Goal: Navigation & Orientation: Find specific page/section

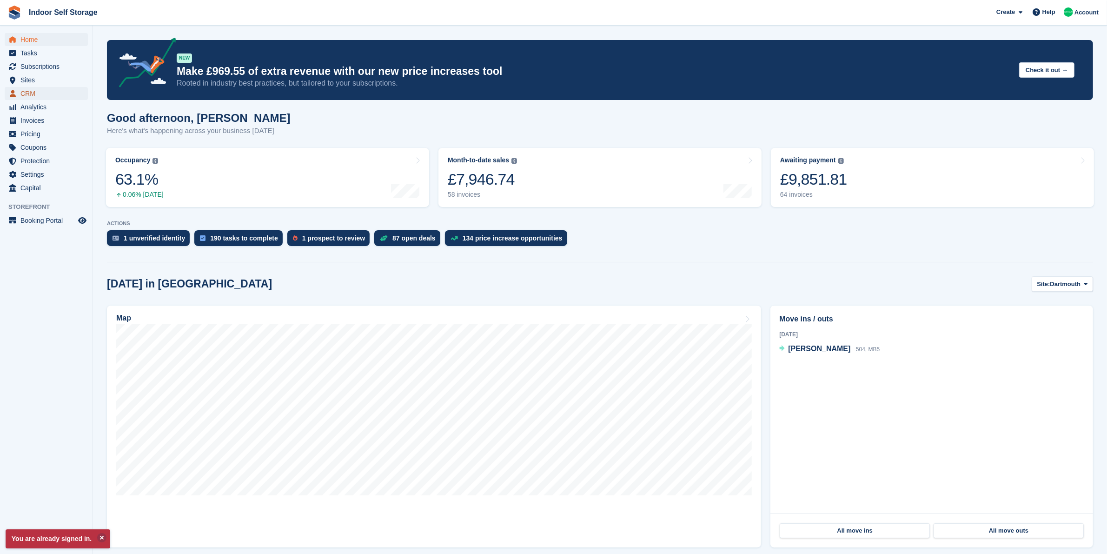
click at [41, 97] on span "CRM" at bounding box center [48, 93] width 56 height 13
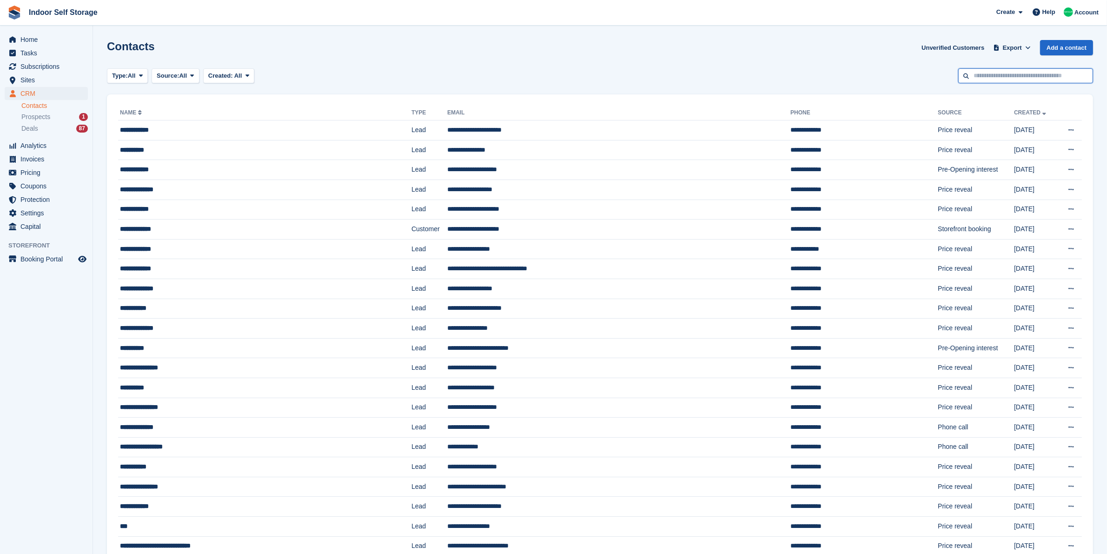
click at [1019, 71] on input "text" at bounding box center [1025, 75] width 135 height 15
click at [517, 430] on td "**********" at bounding box center [618, 427] width 343 height 20
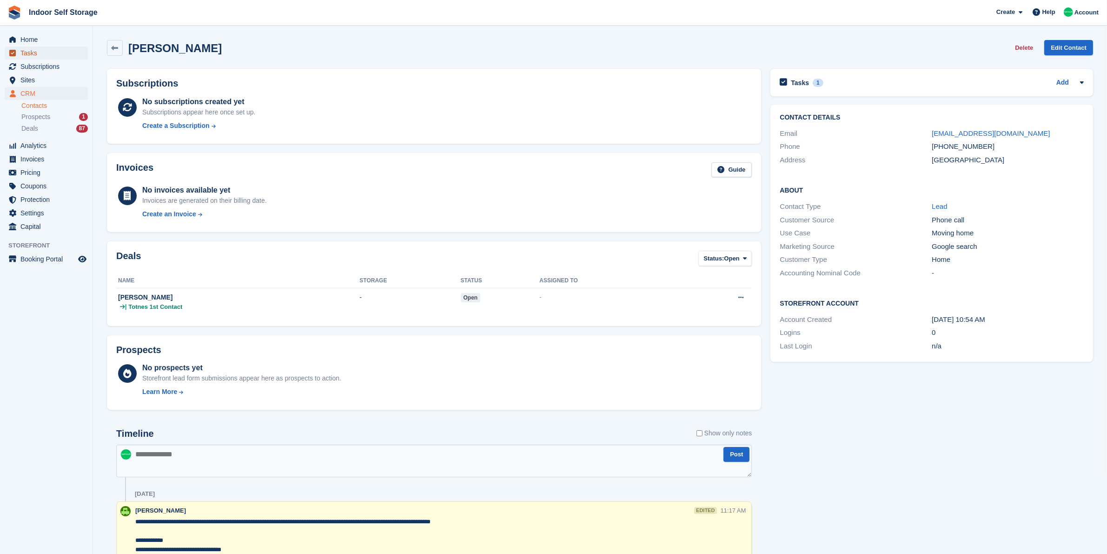
click at [39, 56] on span "Tasks" at bounding box center [48, 52] width 56 height 13
